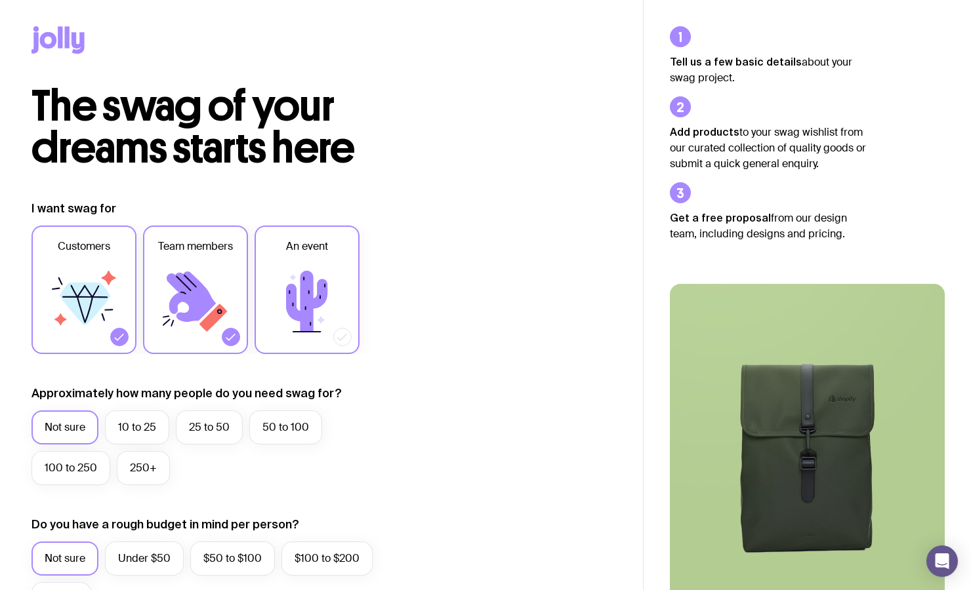
click at [303, 331] on icon at bounding box center [307, 301] width 79 height 79
click at [0, 0] on input "An event" at bounding box center [0, 0] width 0 height 0
click at [297, 327] on icon at bounding box center [307, 301] width 79 height 79
click at [0, 0] on input "An event" at bounding box center [0, 0] width 0 height 0
click at [232, 331] on div at bounding box center [231, 337] width 18 height 18
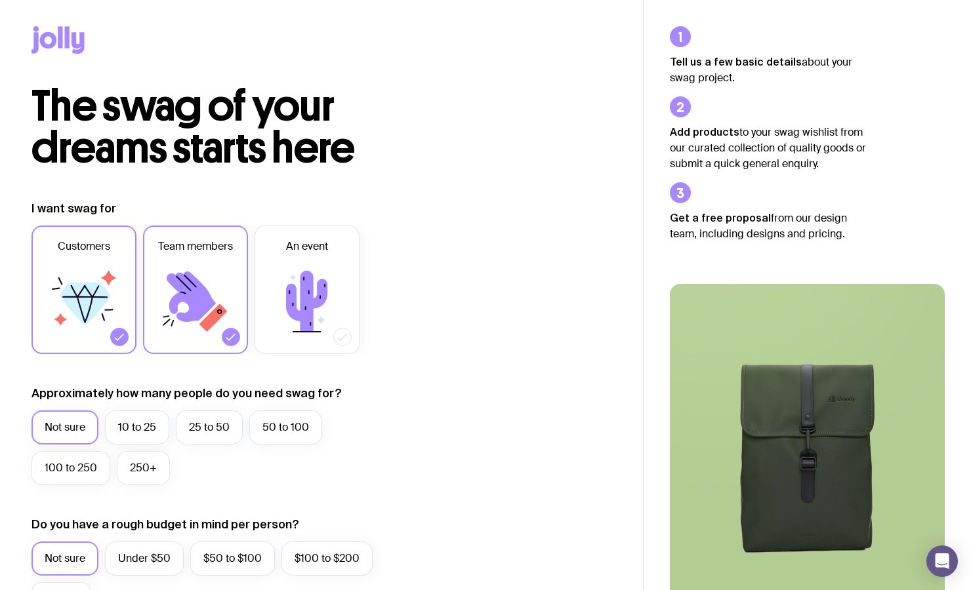
click at [0, 0] on input "Team members" at bounding box center [0, 0] width 0 height 0
click at [82, 427] on label "Not sure" at bounding box center [64, 428] width 67 height 34
click at [0, 0] on input "Not sure" at bounding box center [0, 0] width 0 height 0
click at [129, 429] on label "10 to 25" at bounding box center [137, 428] width 64 height 34
click at [0, 0] on input "10 to 25" at bounding box center [0, 0] width 0 height 0
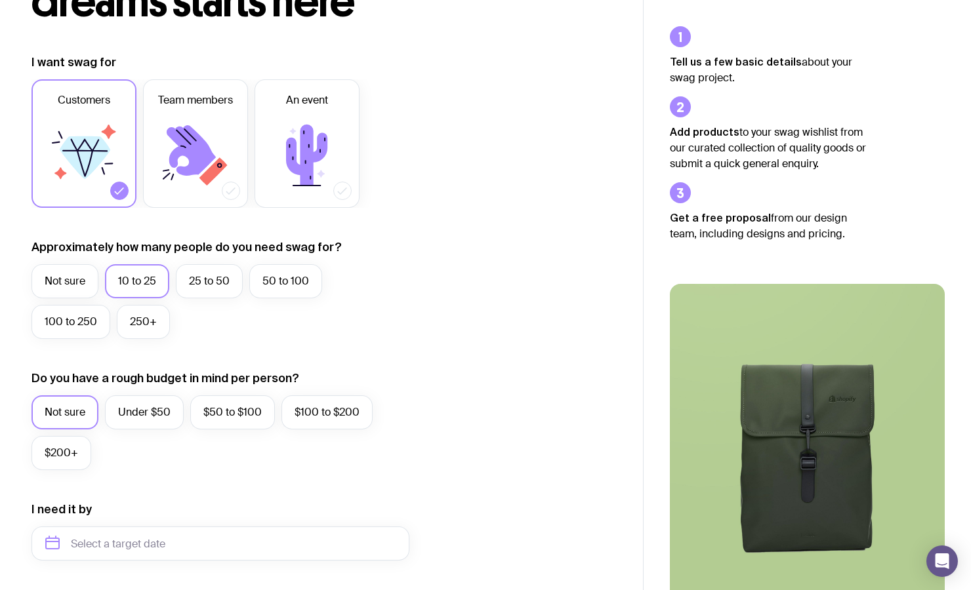
scroll to position [144, 0]
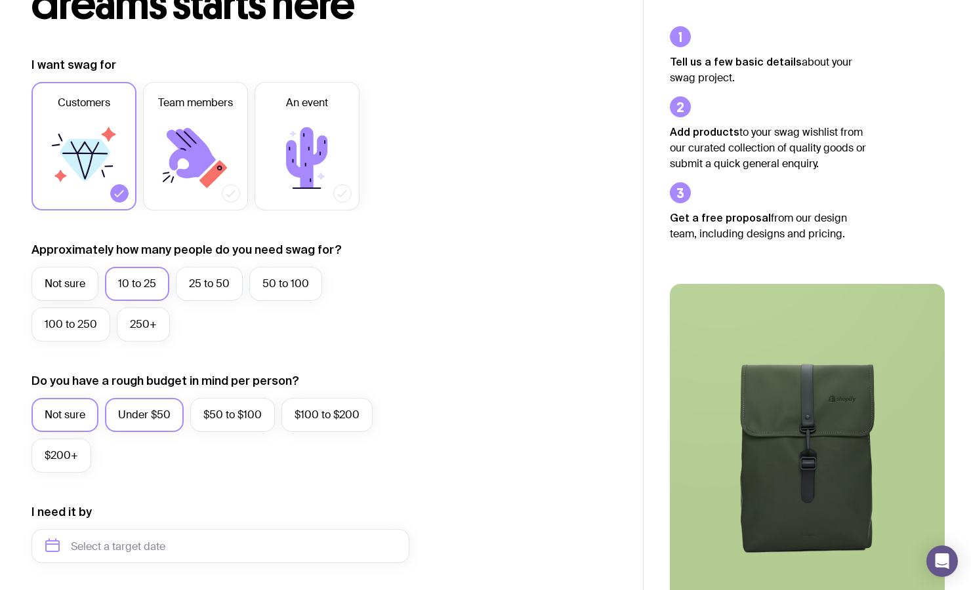
click at [138, 414] on label "Under $50" at bounding box center [144, 415] width 79 height 34
click at [0, 0] on input "Under $50" at bounding box center [0, 0] width 0 height 0
click at [93, 418] on div "Not sure Under $50 $50 to $100 $100 to $200 $200+" at bounding box center [220, 438] width 378 height 81
click at [56, 415] on label "Not sure" at bounding box center [64, 415] width 67 height 34
click at [0, 0] on input "Not sure" at bounding box center [0, 0] width 0 height 0
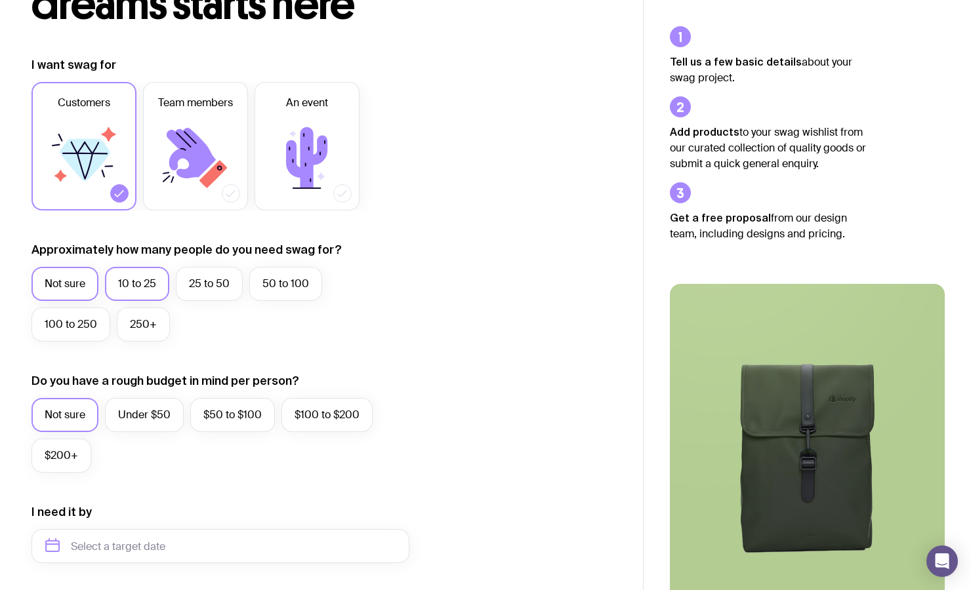
click at [64, 297] on label "Not sure" at bounding box center [64, 284] width 67 height 34
click at [0, 0] on input "Not sure" at bounding box center [0, 0] width 0 height 0
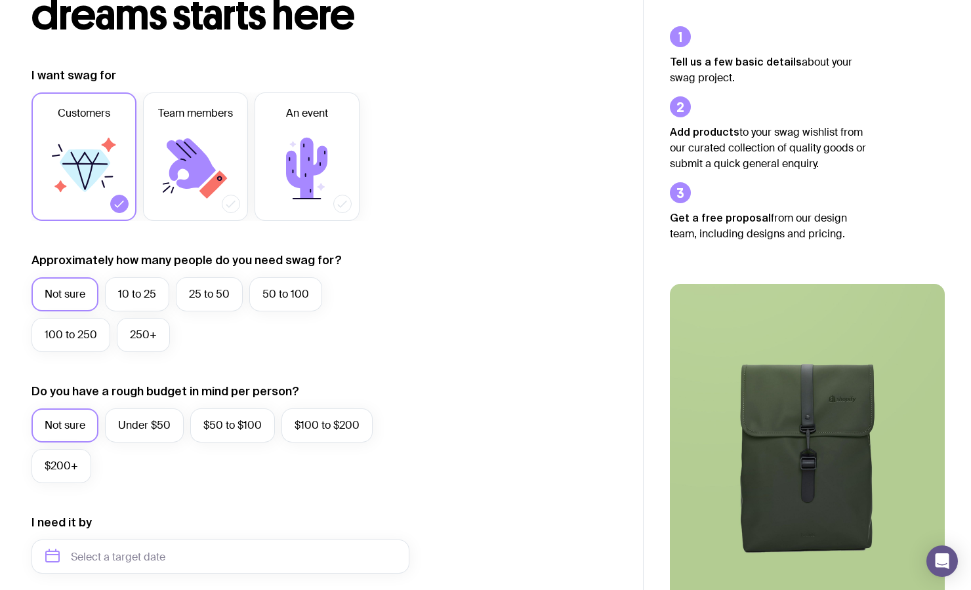
scroll to position [315, 0]
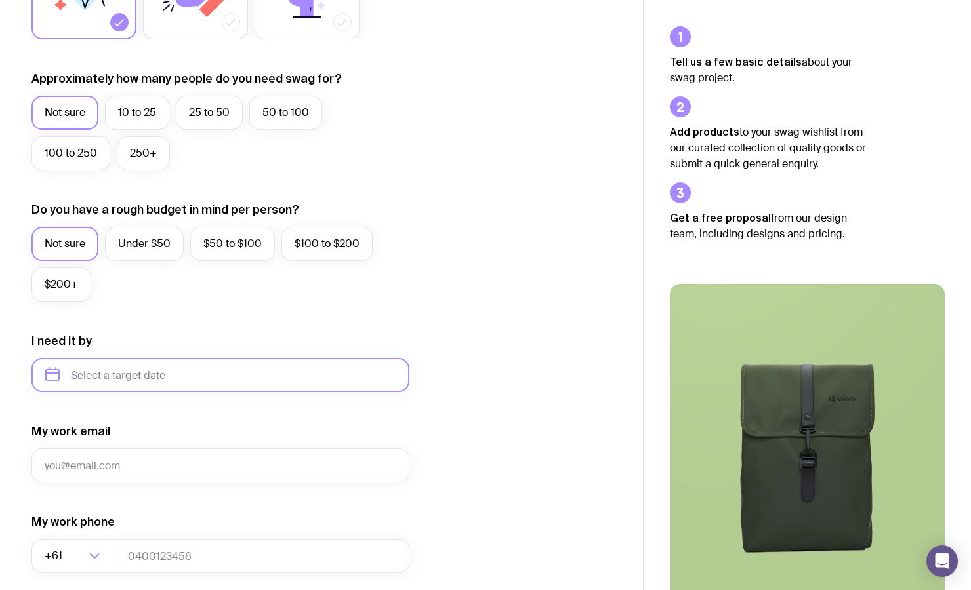
click at [113, 379] on input "text" at bounding box center [220, 375] width 378 height 34
click at [86, 523] on button "Sep" at bounding box center [62, 536] width 48 height 26
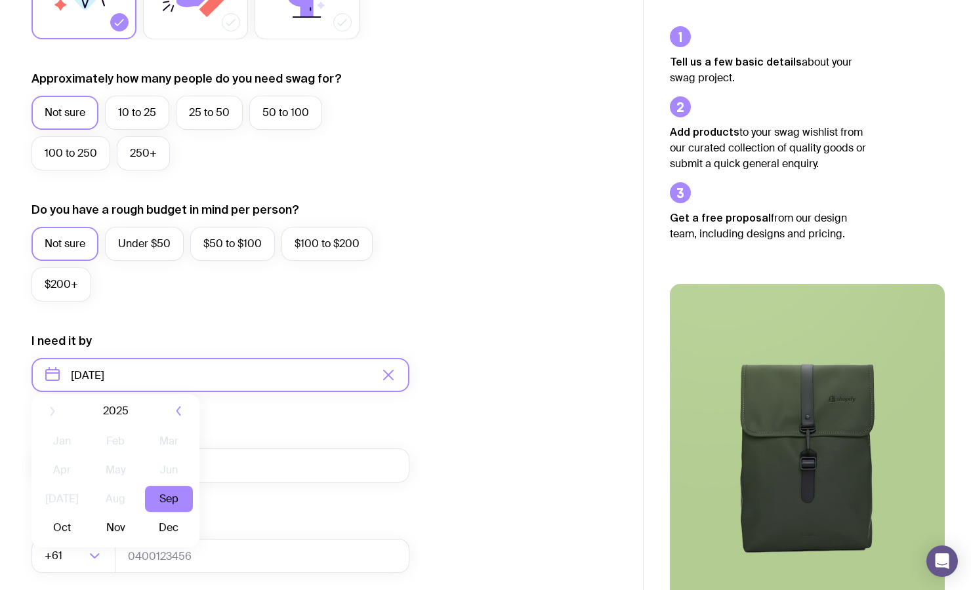
click at [148, 382] on input "[DATE]" at bounding box center [220, 375] width 378 height 34
click at [174, 422] on icon "button" at bounding box center [179, 420] width 16 height 16
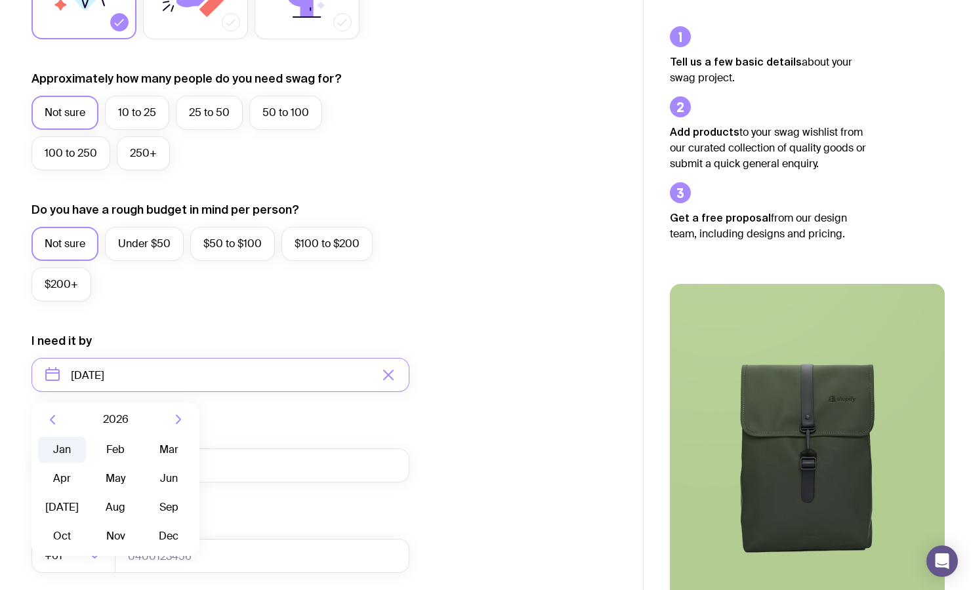
click at [91, 456] on button "Jan" at bounding box center [115, 450] width 48 height 26
type input "[DATE]"
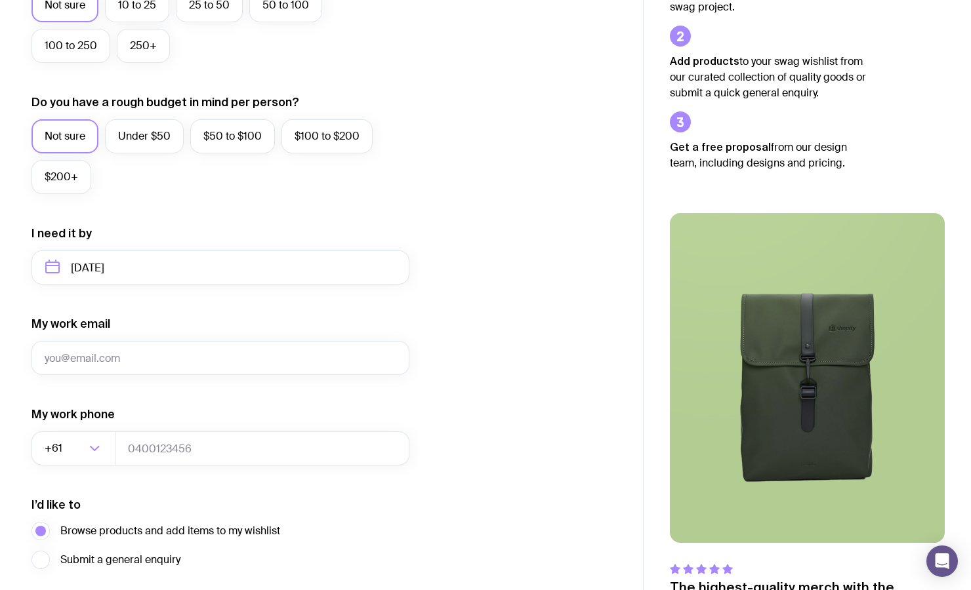
scroll to position [516, 0]
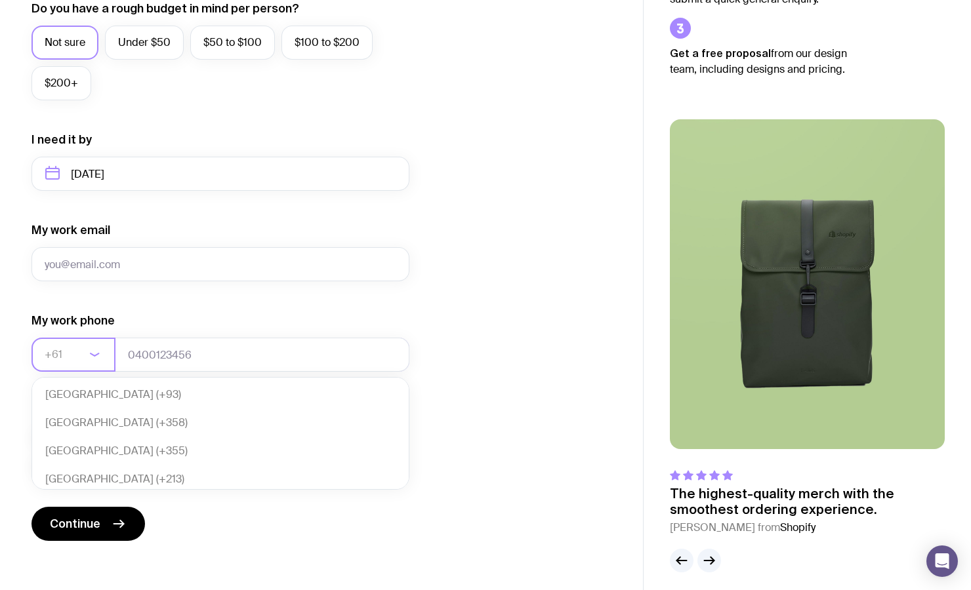
click at [80, 341] on input "Search for option" at bounding box center [65, 355] width 41 height 34
click at [180, 532] on form "I want swag for Customers Team members An event Approximately how many people d…" at bounding box center [220, 112] width 378 height 857
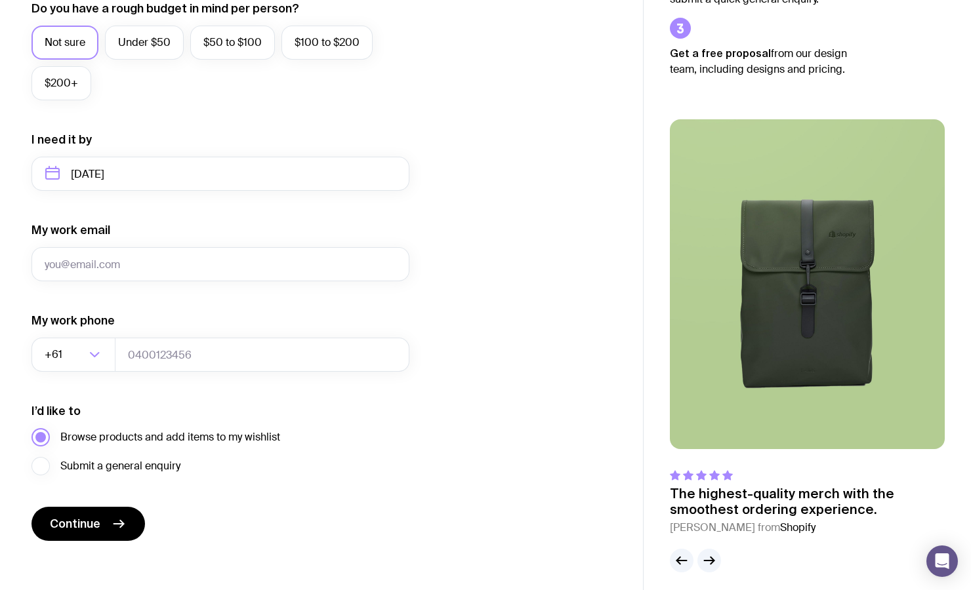
click at [76, 433] on span "Browse products and add items to my wishlist" at bounding box center [170, 438] width 220 height 16
click at [0, 0] on input "Browse products and add items to my wishlist" at bounding box center [0, 0] width 0 height 0
click at [85, 507] on form "I want swag for Customers Team members An event Approximately how many people d…" at bounding box center [220, 112] width 378 height 857
click at [88, 520] on span "Continue" at bounding box center [75, 524] width 51 height 16
